Goal: Complete application form

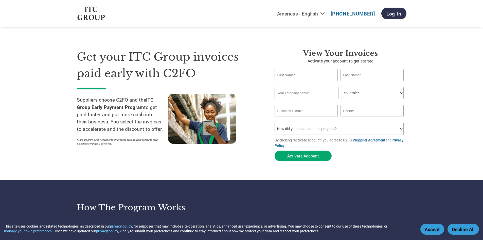
click at [305, 74] on input "text" at bounding box center [306, 75] width 63 height 12
type input "[PERSON_NAME]"
click at [351, 76] on input "text" at bounding box center [372, 75] width 63 height 12
type input "."
click at [320, 88] on input "text" at bounding box center [307, 93] width 64 height 12
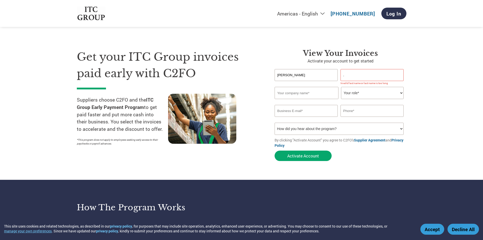
click at [352, 76] on input "." at bounding box center [372, 75] width 63 height 12
type input "G"
click at [302, 96] on input "text" at bounding box center [307, 93] width 64 height 12
click at [358, 73] on input "G" at bounding box center [372, 75] width 63 height 12
type input "[PERSON_NAME]"
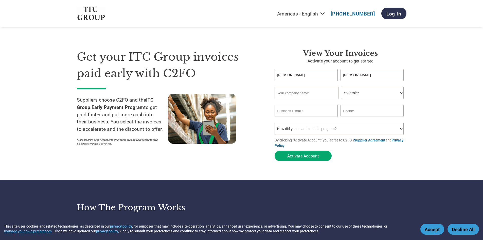
click at [326, 91] on input "text" at bounding box center [307, 93] width 64 height 12
type input "r"
type input "Rajhans Nutriments Pvt. Ltd."
click at [400, 94] on select "Your role* CFO Controller Credit Manager Finance Director Treasurer CEO Preside…" at bounding box center [372, 93] width 63 height 12
select select "OFFICE_MANAGER"
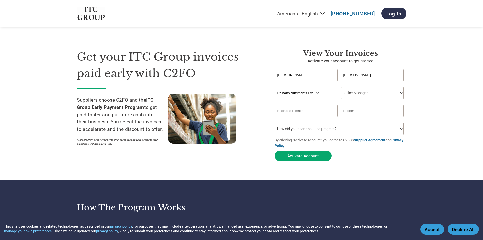
click at [341, 87] on select "Your role* CFO Controller Credit Manager Finance Director Treasurer CEO Preside…" at bounding box center [372, 93] width 63 height 12
click at [317, 113] on input "email" at bounding box center [306, 111] width 63 height 12
type input "ma"
